Goal: Check status: Check status

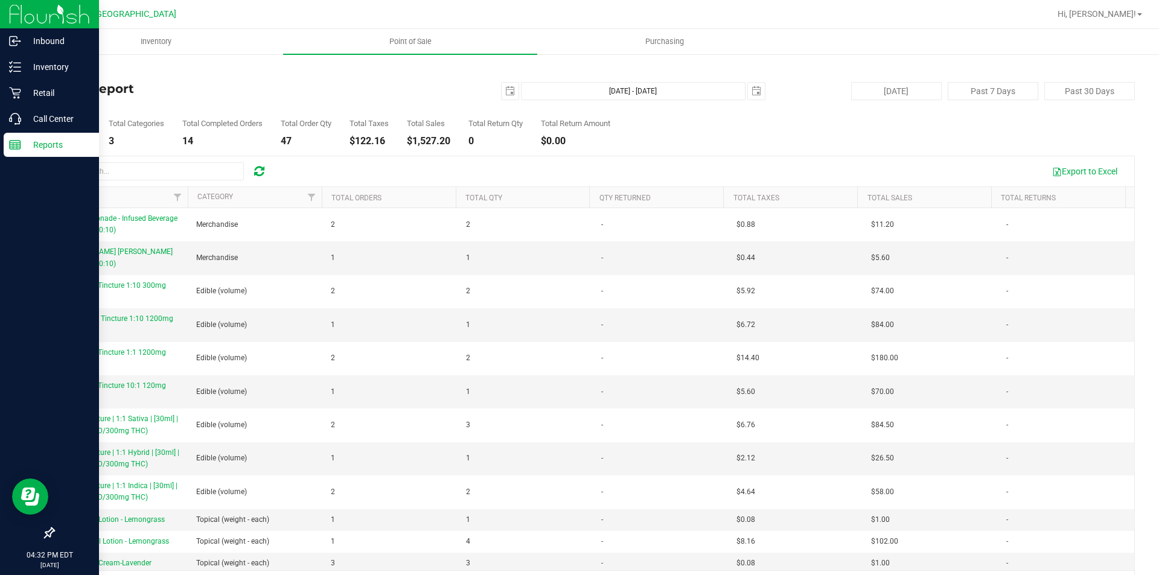
click at [6, 135] on div "Reports" at bounding box center [51, 145] width 95 height 24
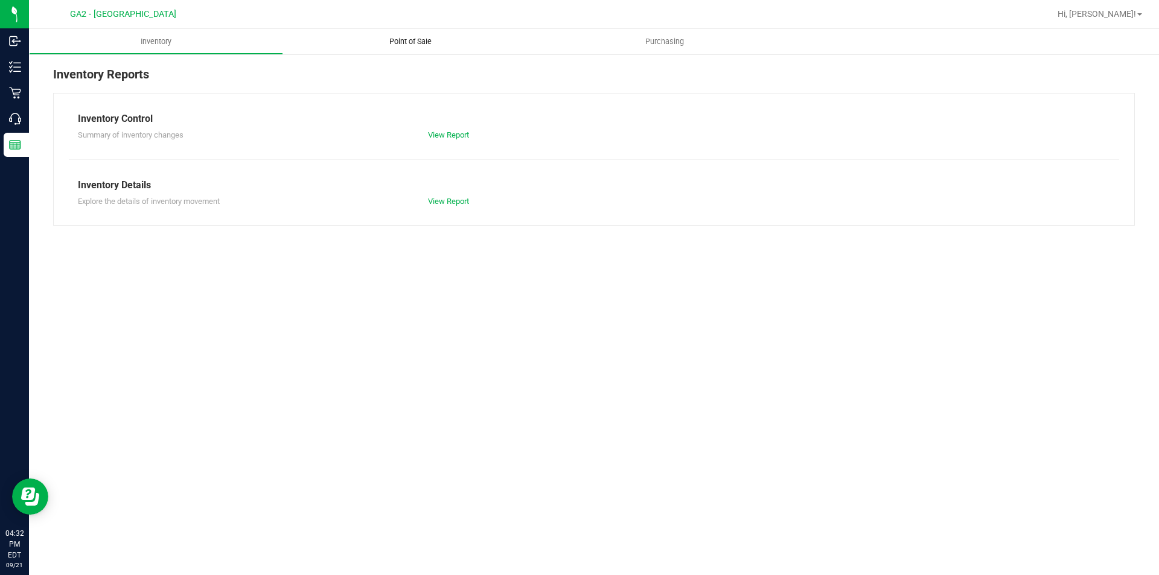
click at [397, 39] on span "Point of Sale" at bounding box center [410, 41] width 75 height 11
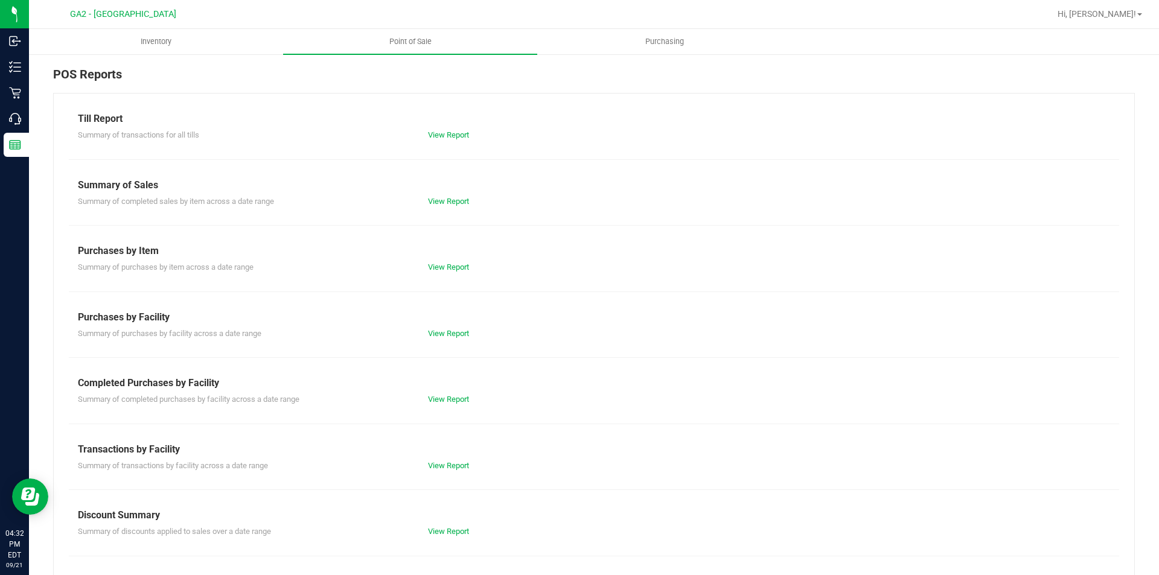
click at [470, 212] on div "Till Report Summary of transactions for all tills View Report Summary of Sales …" at bounding box center [593, 357] width 1081 height 529
click at [464, 202] on link "View Report" at bounding box center [448, 201] width 41 height 9
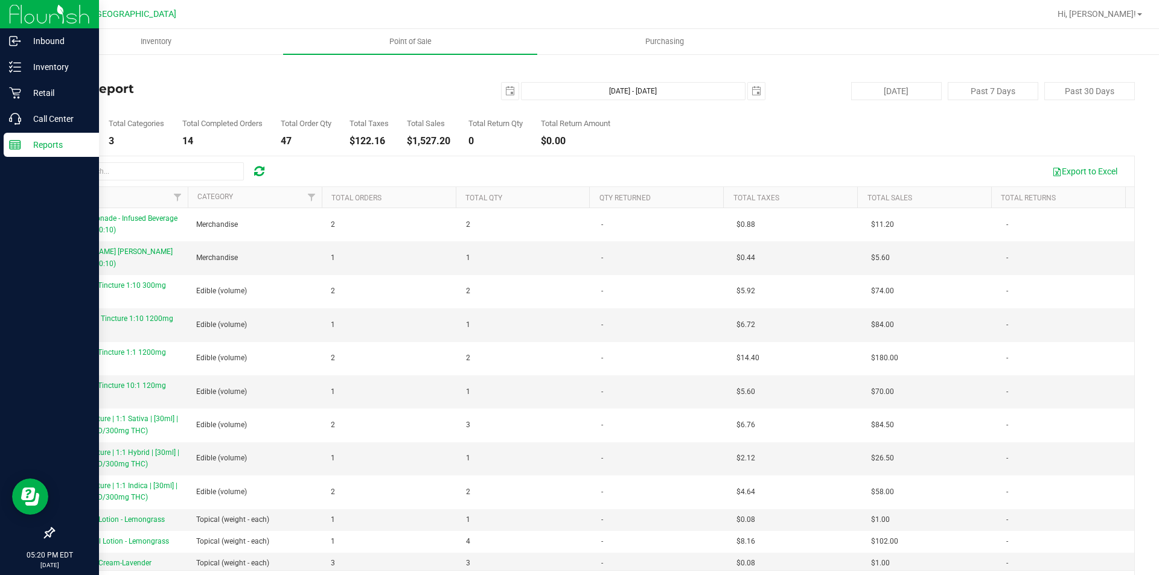
click at [8, 148] on div "Reports" at bounding box center [51, 145] width 95 height 24
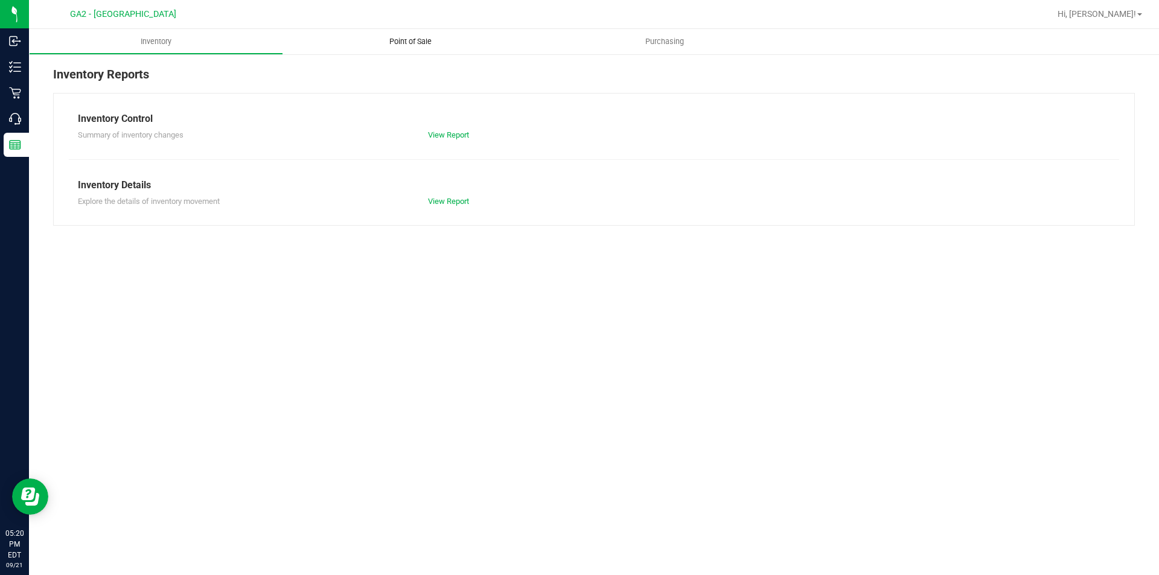
click at [415, 43] on span "Point of Sale" at bounding box center [410, 41] width 75 height 11
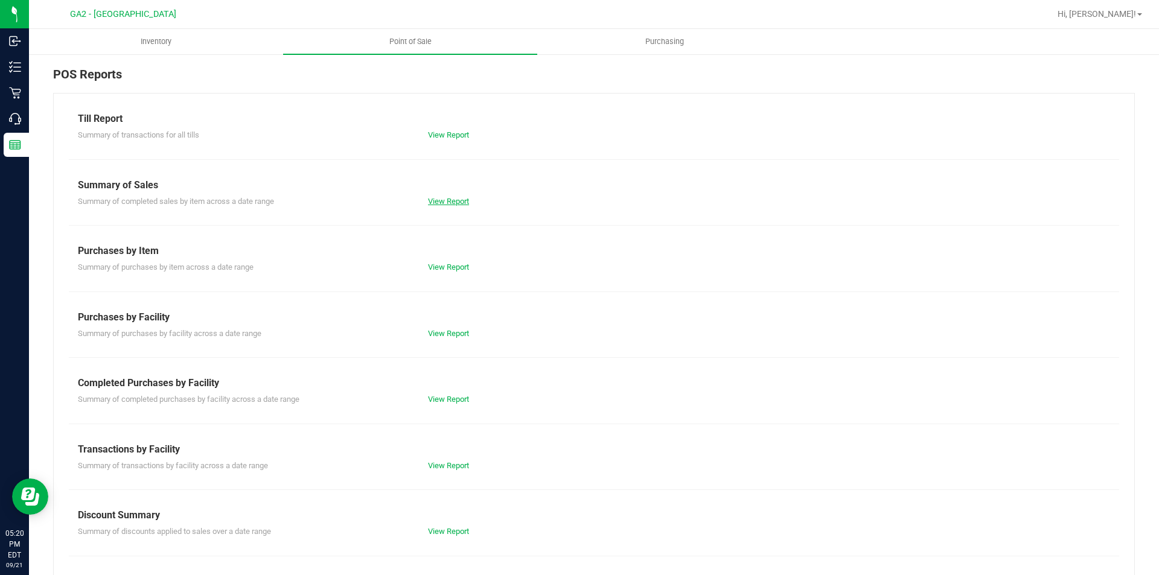
click at [458, 200] on link "View Report" at bounding box center [448, 201] width 41 height 9
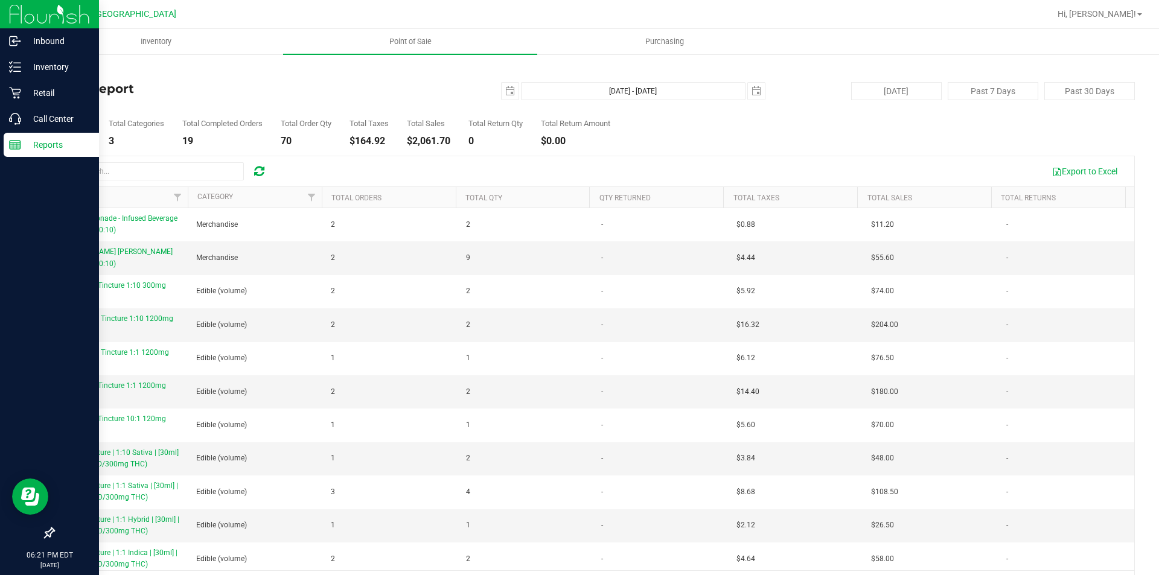
click at [28, 142] on p "Reports" at bounding box center [57, 145] width 72 height 14
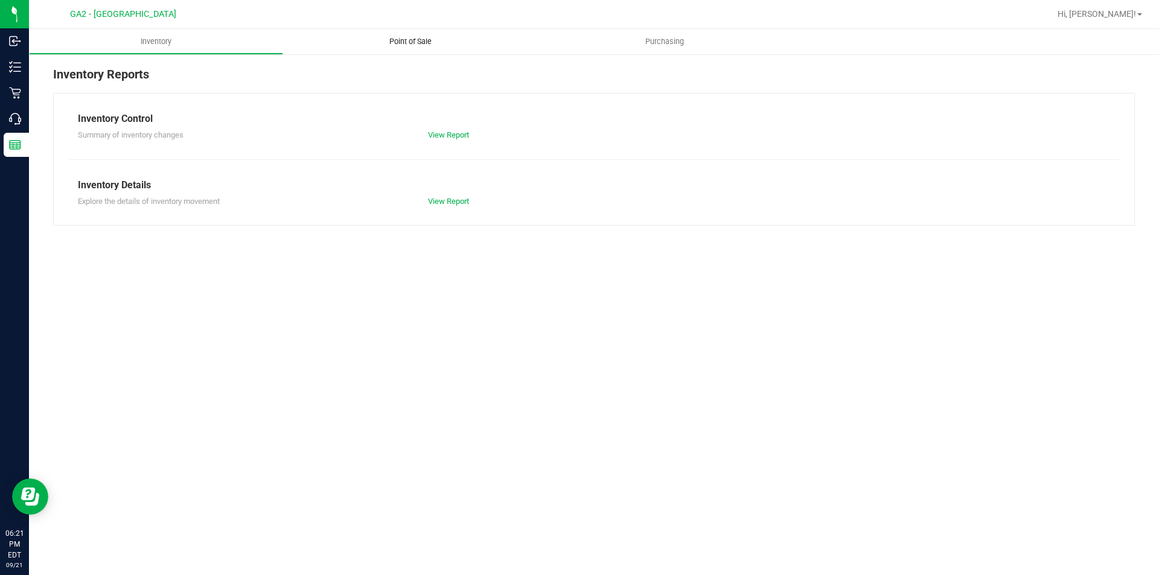
click at [415, 48] on uib-tab-heading "Point of Sale" at bounding box center [410, 41] width 254 height 25
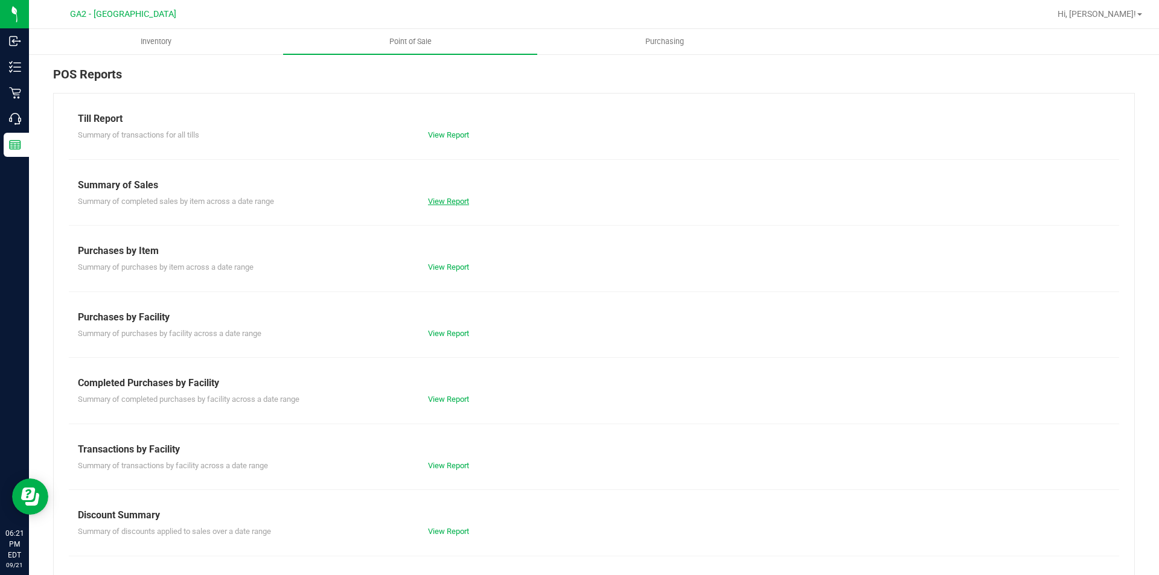
click at [458, 199] on link "View Report" at bounding box center [448, 201] width 41 height 9
